Goal: Task Accomplishment & Management: Complete application form

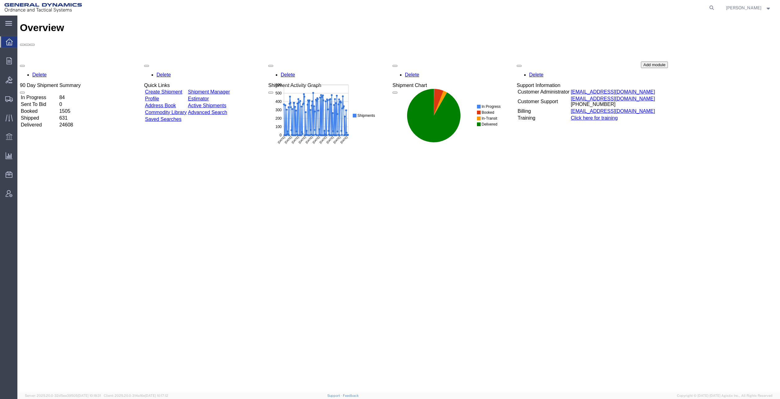
click at [685, 8] on agx-global-search at bounding box center [617, 8] width 199 height 16
click at [716, 6] on icon at bounding box center [711, 7] width 9 height 9
click at [613, 6] on input "search" at bounding box center [613, 7] width 189 height 15
paste input "57049645"
type input "57049645"
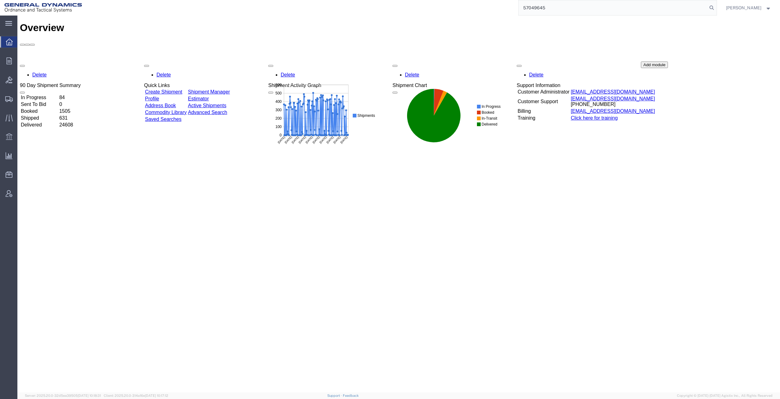
click at [716, 5] on icon at bounding box center [711, 7] width 9 height 9
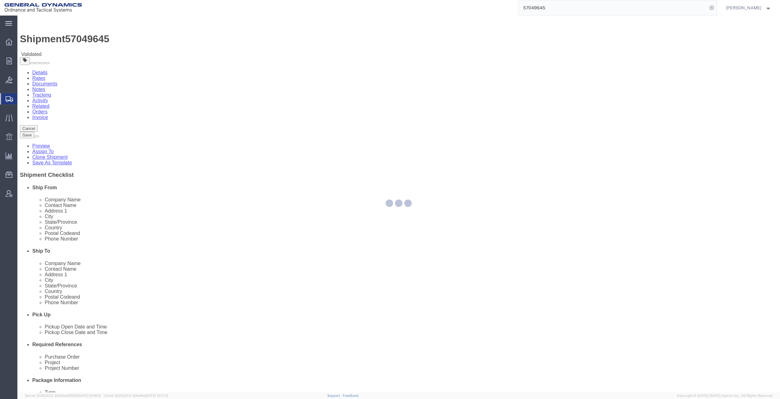
select select
select select "313"
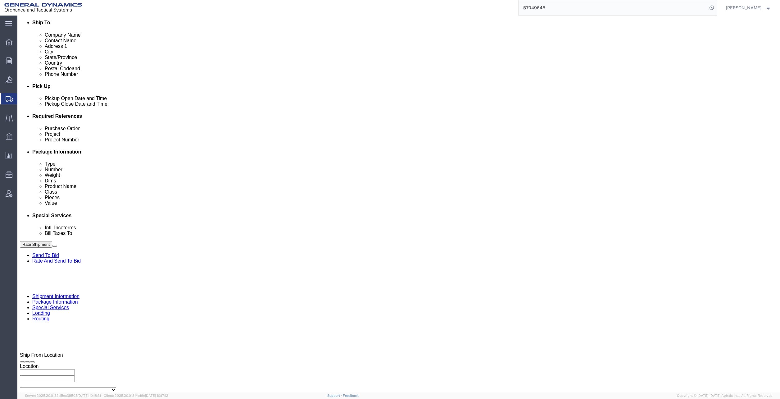
scroll to position [217, 0]
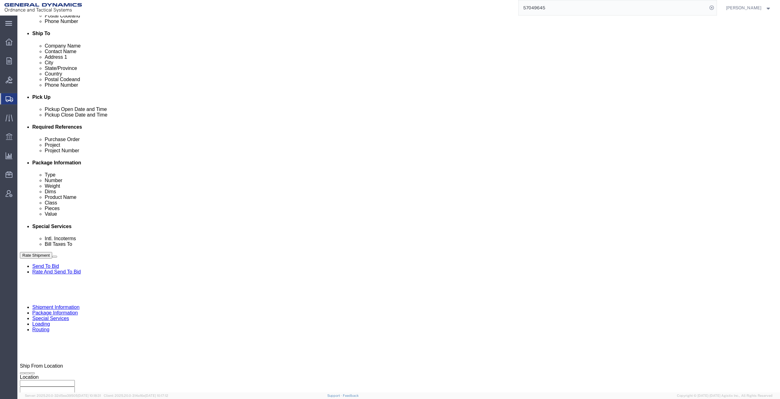
click div "[DATE] 12:06 PM"
type input "1:06 PM"
click button "Apply"
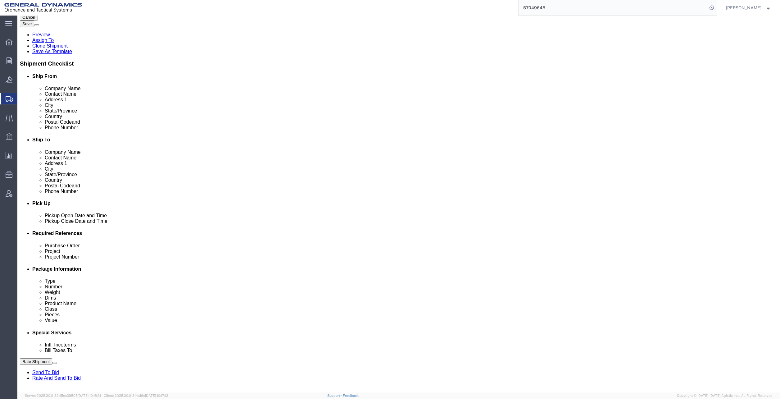
scroll to position [93, 0]
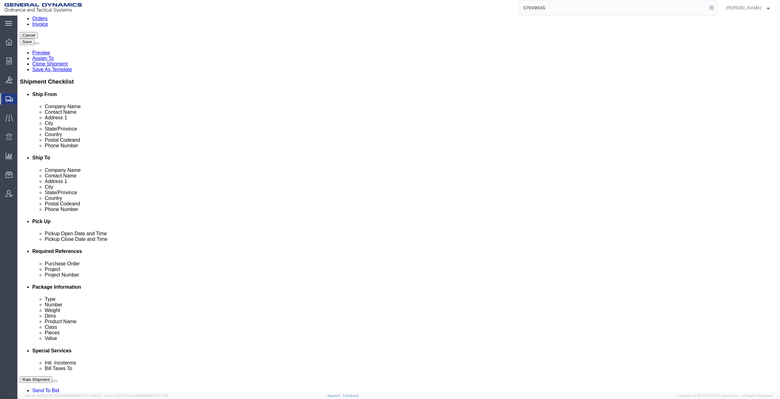
click link "Package Information"
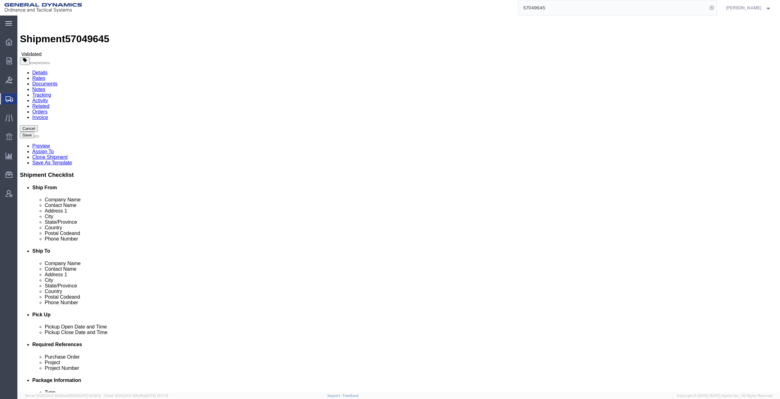
click dd "6.00 Each"
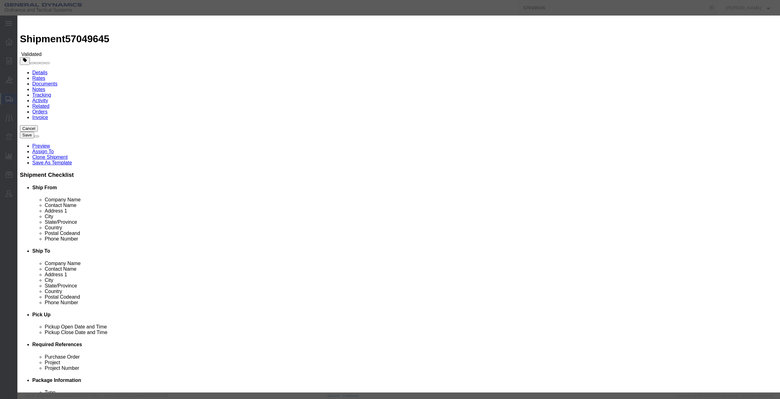
click button "Save & Close"
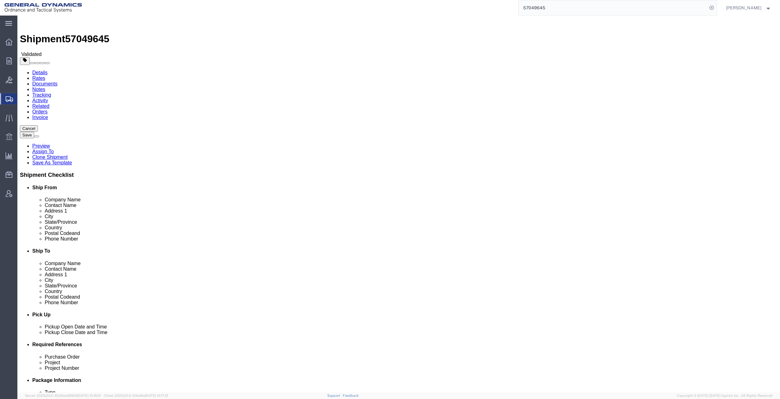
click button "Rate Shipment"
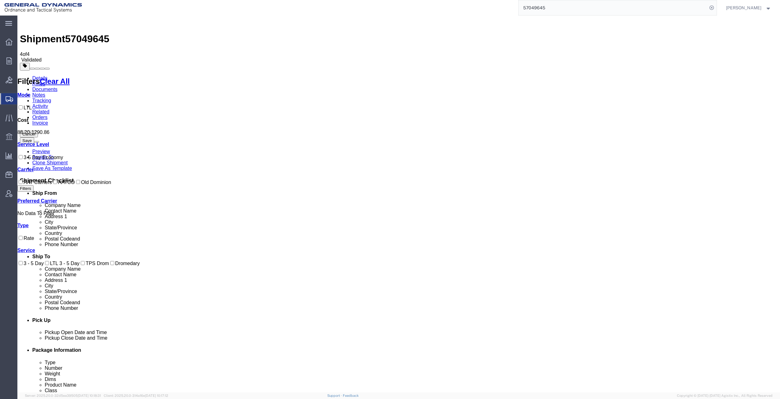
click at [40, 75] on link "Details" at bounding box center [39, 77] width 15 height 5
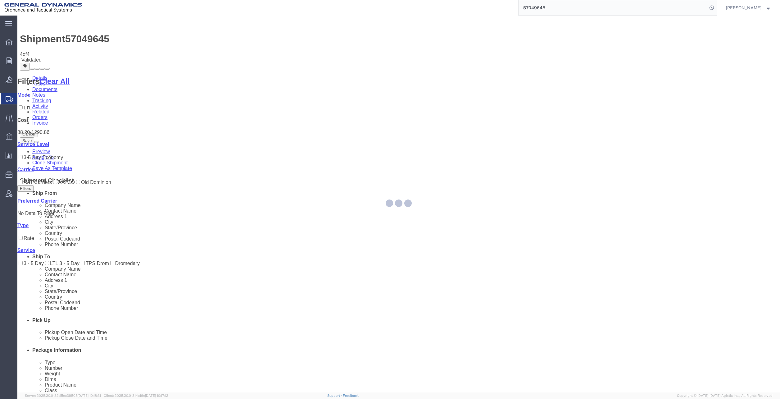
select select "313"
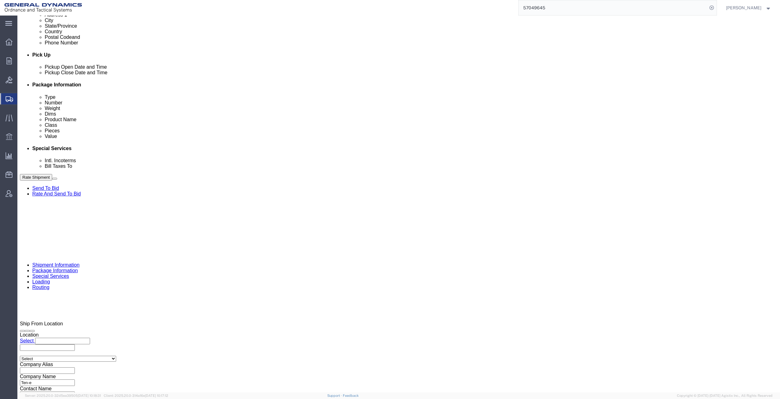
scroll to position [267, 0]
click button "Continue"
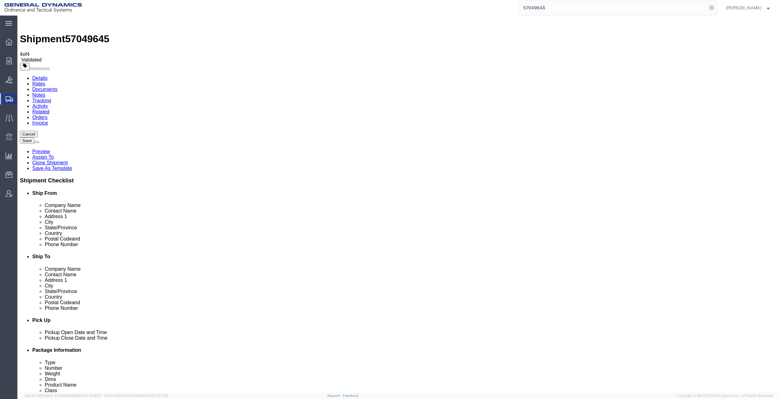
click link "Special Services"
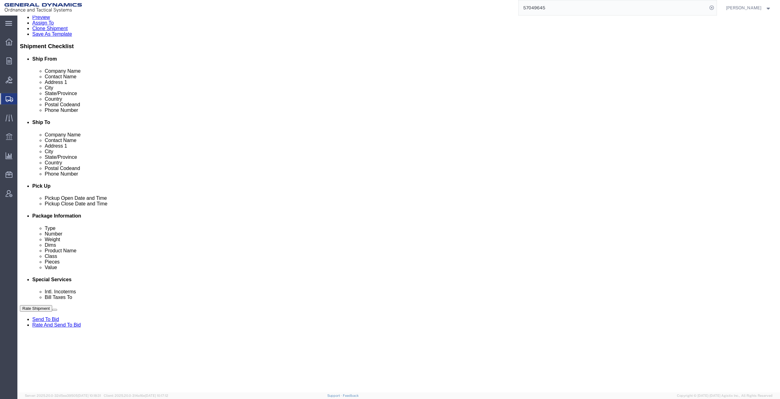
scroll to position [155, 0]
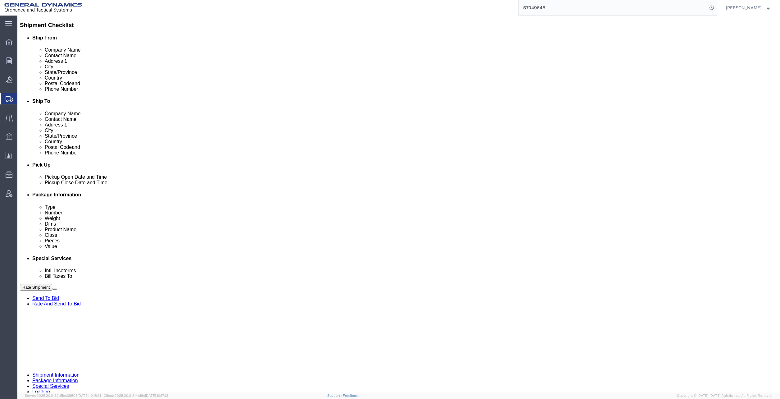
click select "Select Recipient Account Sender/Shipper Third Party Account"
select select "THRD"
click select "Select Recipient Account Sender/Shipper Third Party Account"
select select
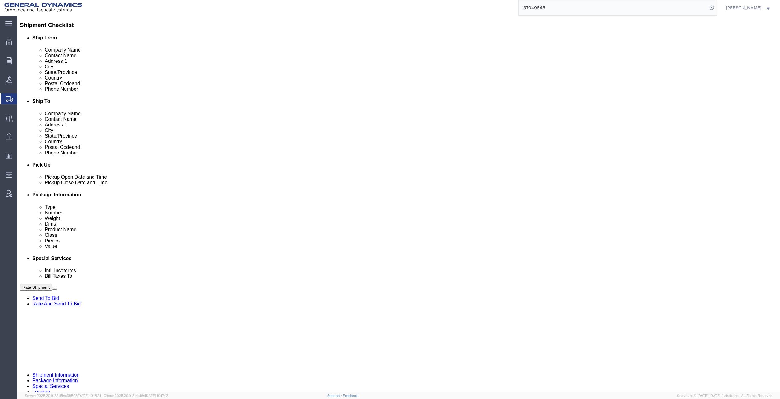
click input "text"
type input "Data2logistics"
click input "text"
type input "S"
type input "n"
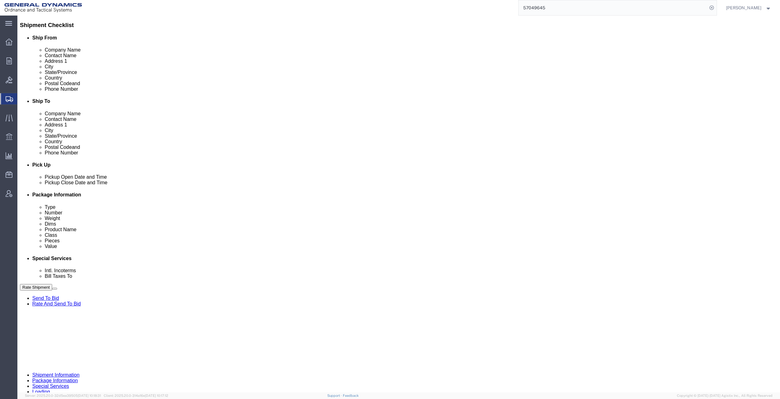
drag, startPoint x: 477, startPoint y: 322, endPoint x: 426, endPoint y: 320, distance: 51.0
click div "bILL TO sT. [PERSON_NAME]"
type input "bill to St. [PERSON_NAME]"
drag, startPoint x: 154, startPoint y: 266, endPoint x: 164, endPoint y: 256, distance: 13.8
click select "Select DHL FedEx Express UPS"
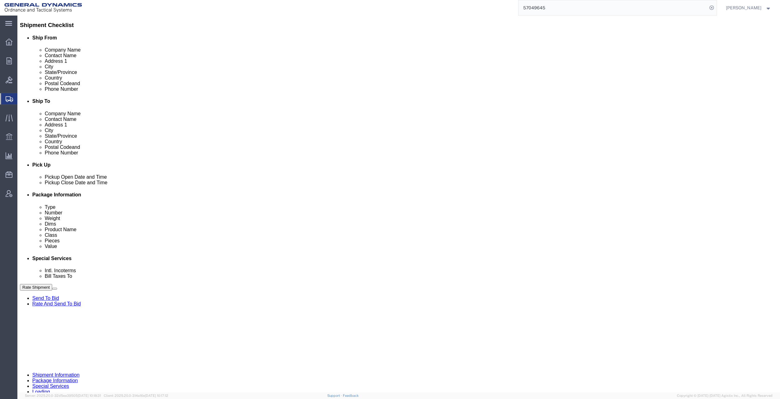
click div "Billing Location Select Select My Profile Location GD-OTS [GEOGRAPHIC_DATA] (Co…"
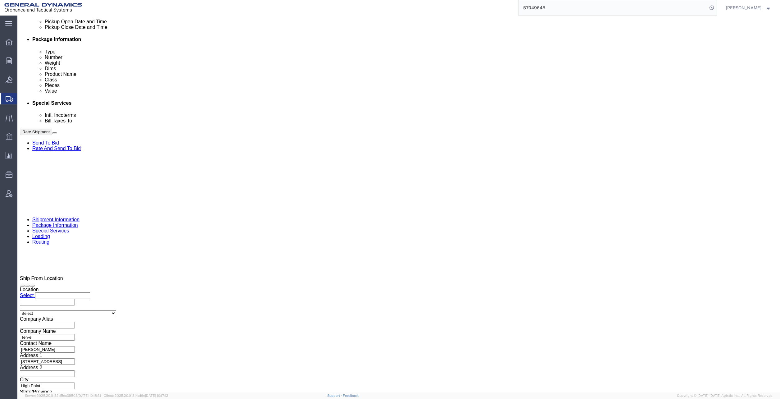
scroll to position [124, 0]
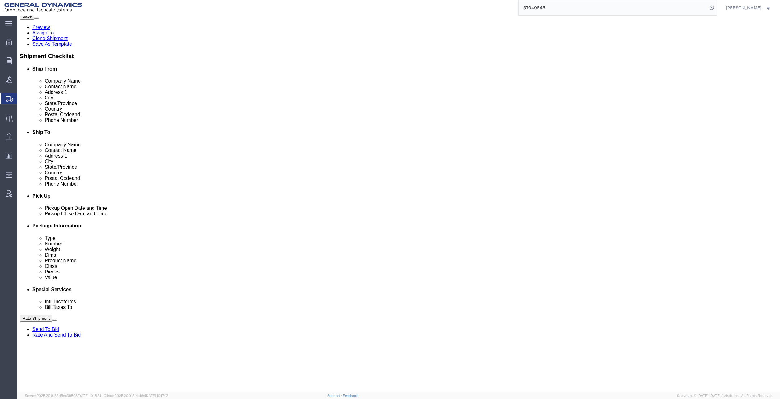
click button "Rate Shipment"
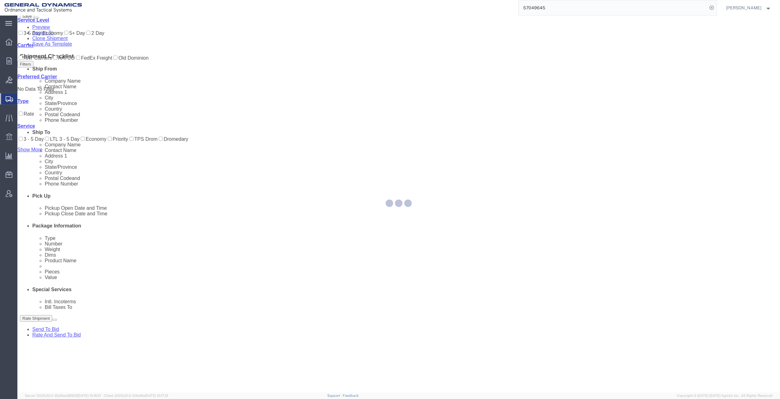
scroll to position [0, 0]
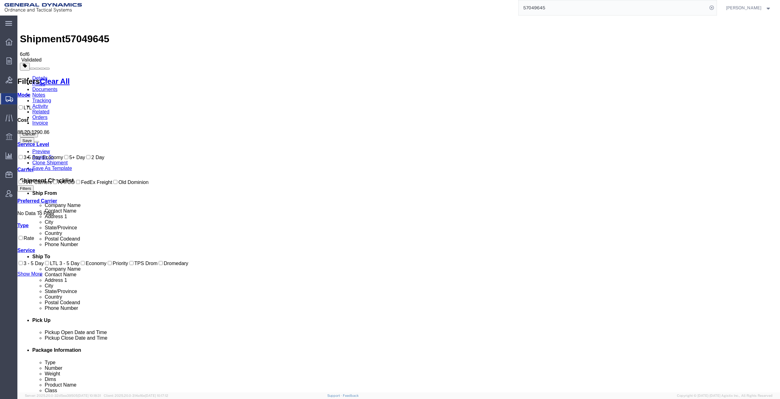
click at [45, 75] on link "Details" at bounding box center [39, 77] width 15 height 5
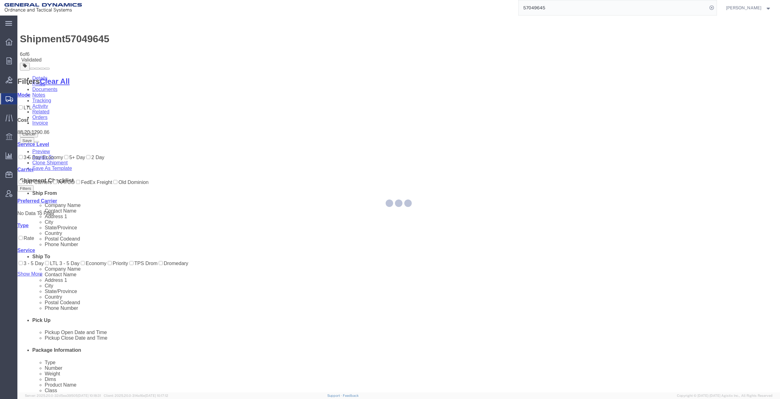
select select "313"
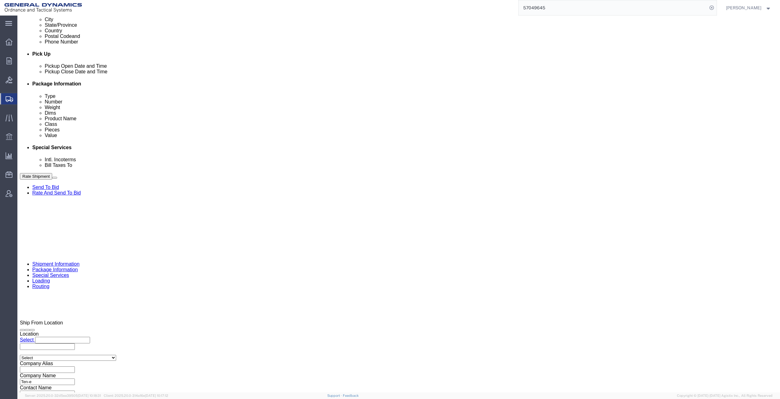
scroll to position [267, 0]
click icon
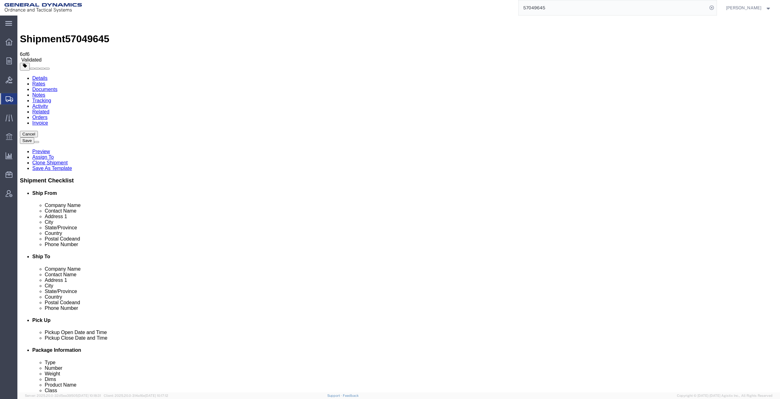
click select "Select kgs lbs"
click dd "6.00 Each"
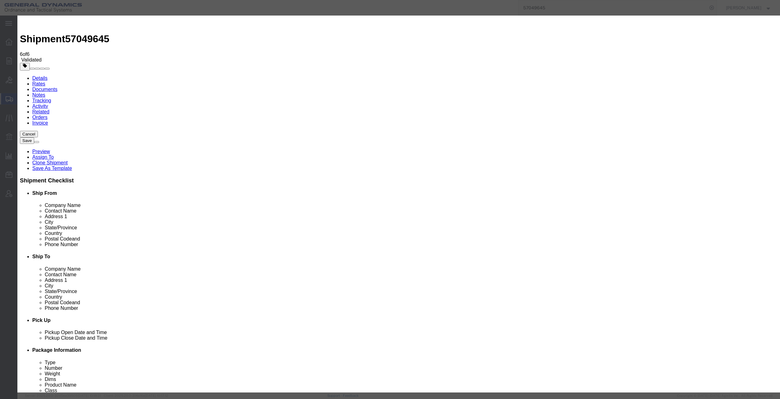
click button "Close"
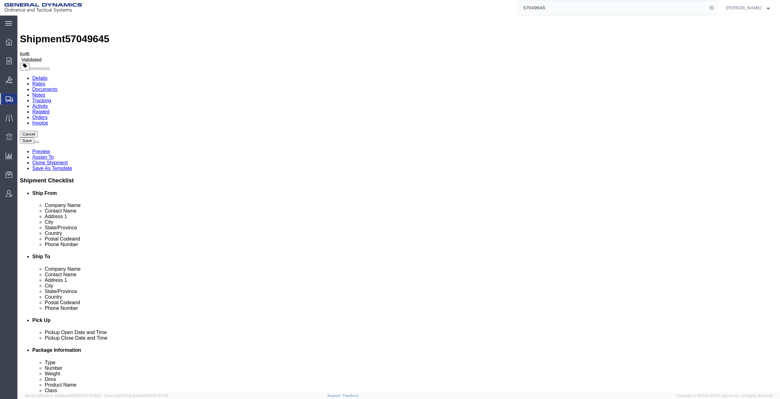
drag, startPoint x: 134, startPoint y: 156, endPoint x: 107, endPoint y: 161, distance: 27.2
click div "Package Type Select Bale(s) Basket(s) Bolt(s) Bottle(s) Buckets Bulk Bundle(s) …"
type input "47.90"
click select "Select kgs lbs"
select select "LBS"
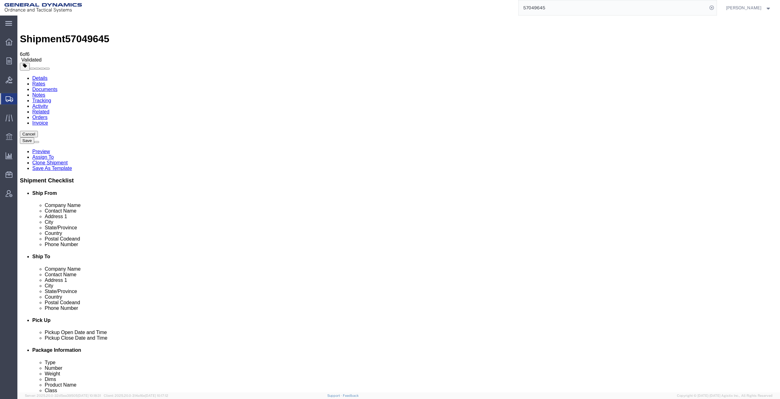
click select "Select kgs lbs"
type input "105.60"
click button "Continue"
click icon
click button "Rate Shipment"
